Goal: Task Accomplishment & Management: Manage account settings

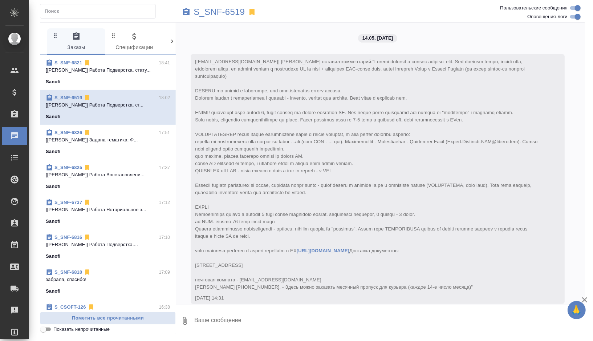
scroll to position [18765, 0]
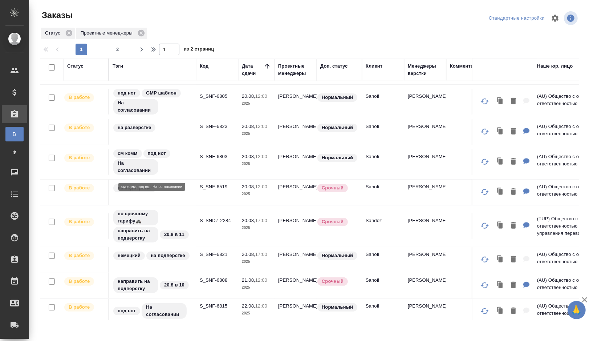
scroll to position [245, 0]
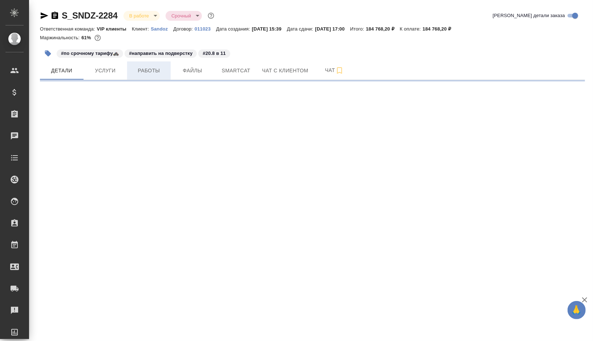
click at [150, 68] on span "Работы" at bounding box center [149, 70] width 35 height 9
select select "RU"
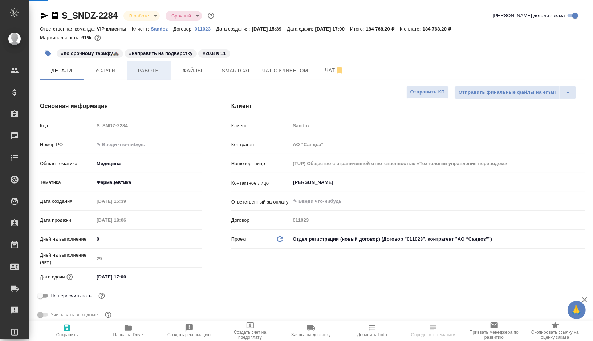
type textarea "x"
type input "[PERSON_NAME]"
type input "Комаров Роман"
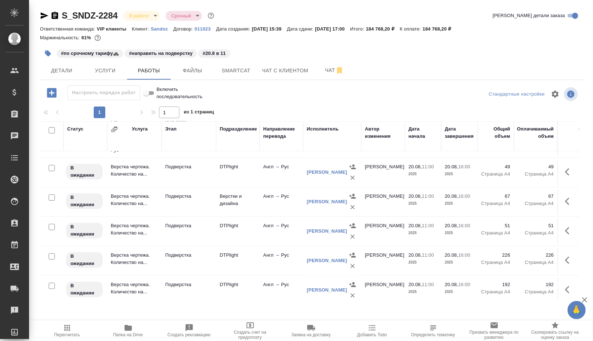
scroll to position [320, 0]
